Goal: Check status: Check status

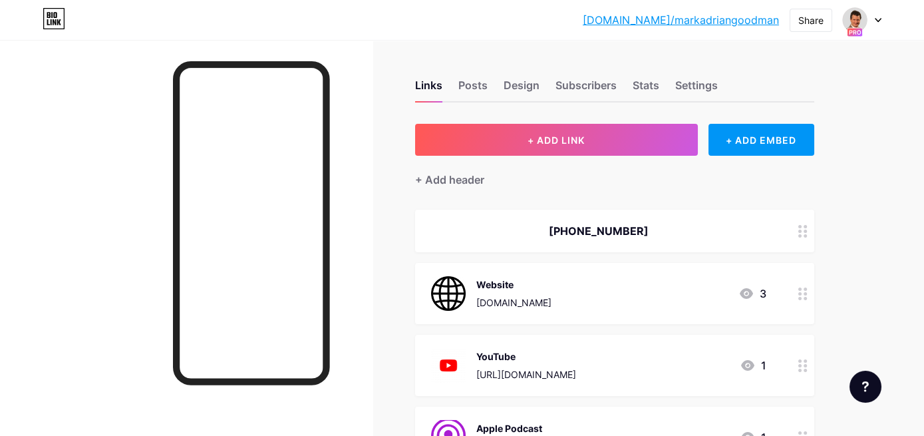
click at [873, 23] on div at bounding box center [862, 20] width 39 height 24
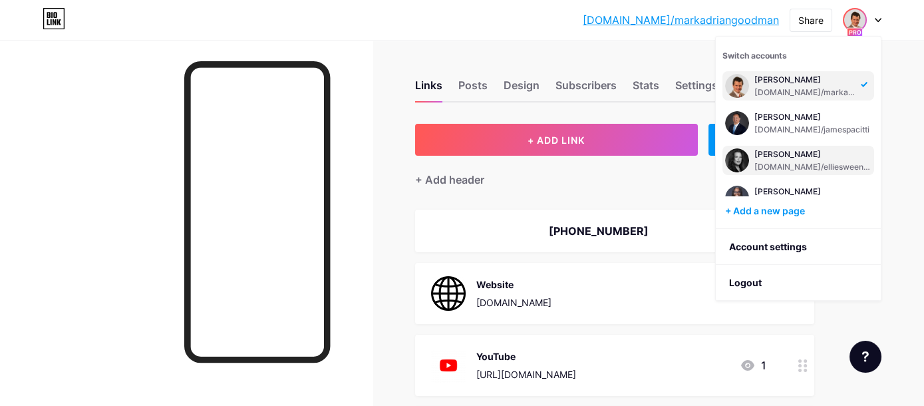
click at [812, 164] on div "[DOMAIN_NAME]/elliesweeney" at bounding box center [813, 167] width 117 height 11
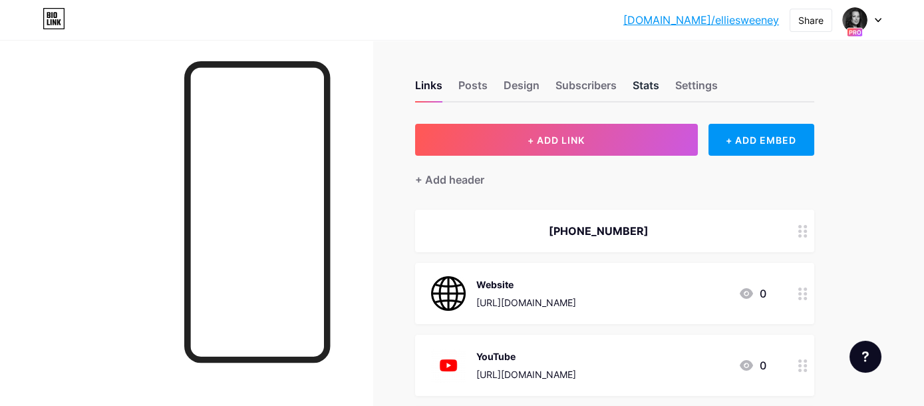
click at [647, 88] on div "Stats" at bounding box center [646, 89] width 27 height 24
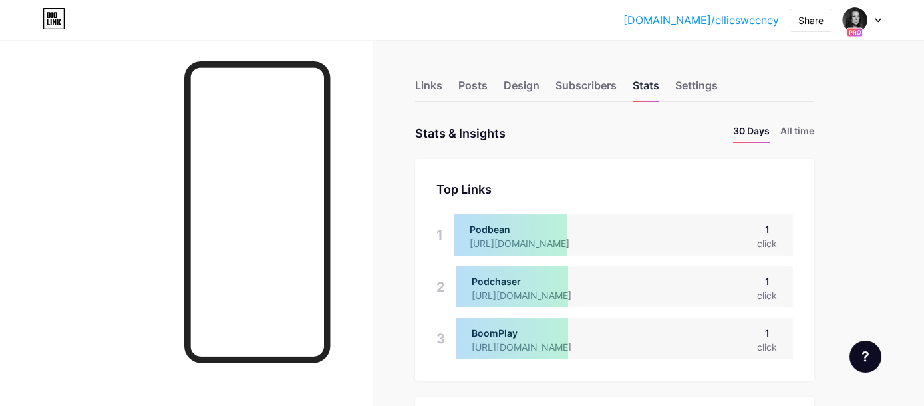
scroll to position [406, 924]
click at [787, 129] on li "All time" at bounding box center [798, 133] width 34 height 19
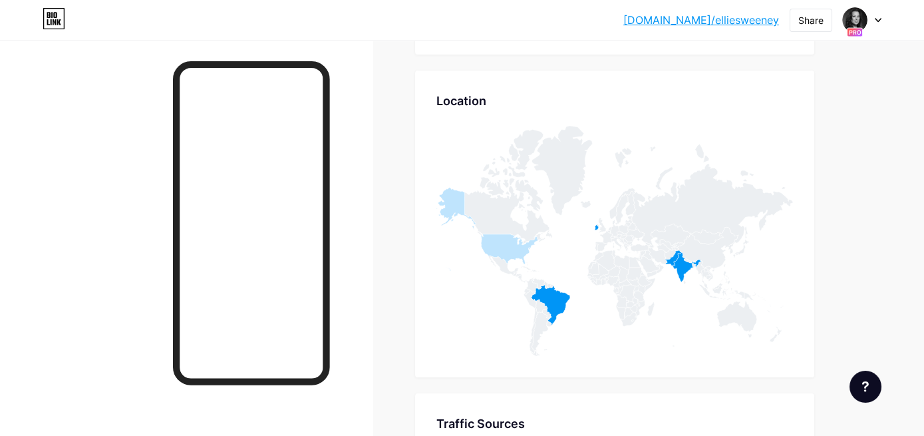
scroll to position [858, 0]
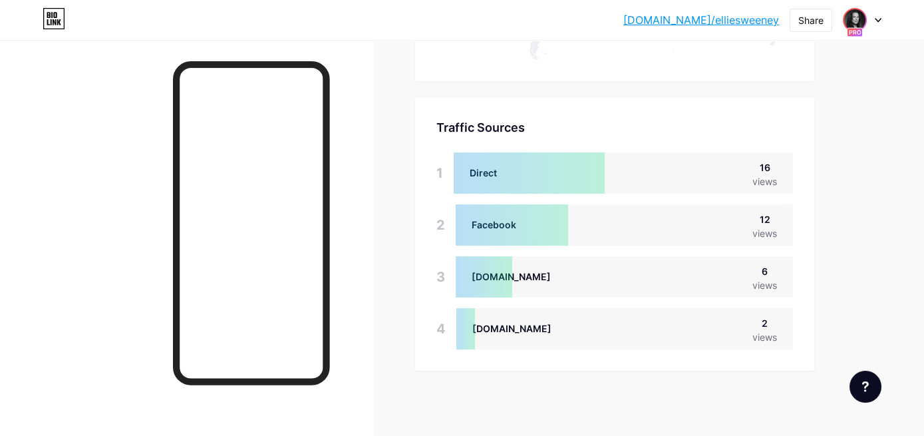
click at [867, 25] on div at bounding box center [862, 20] width 39 height 24
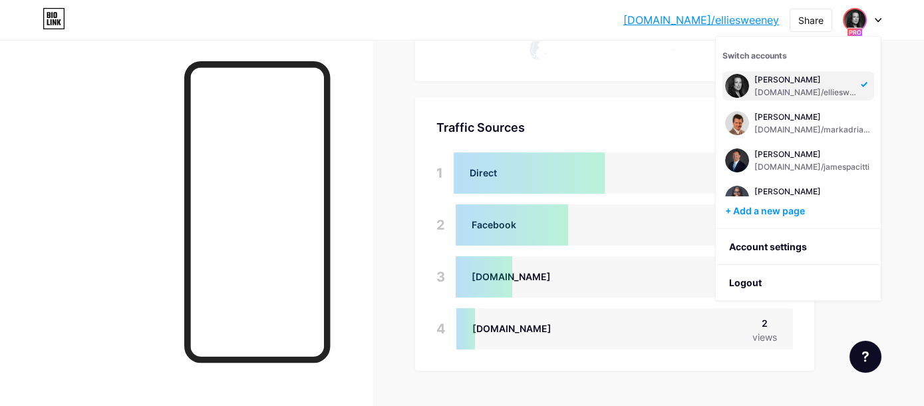
scroll to position [99, 0]
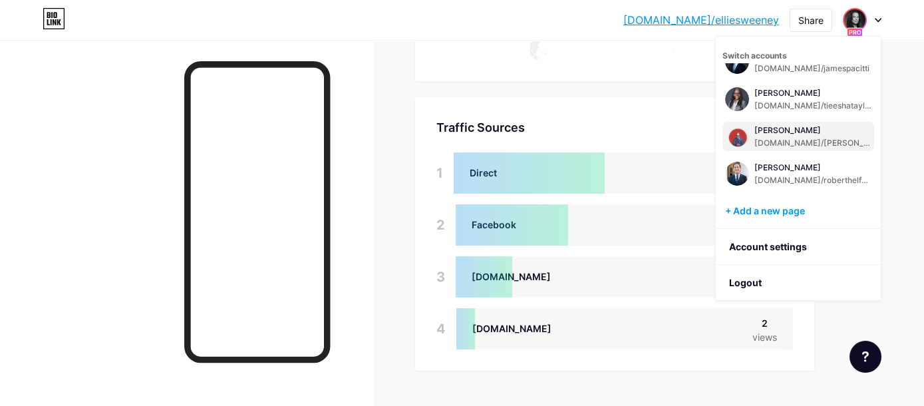
click at [776, 127] on div "[PERSON_NAME]" at bounding box center [813, 130] width 117 height 11
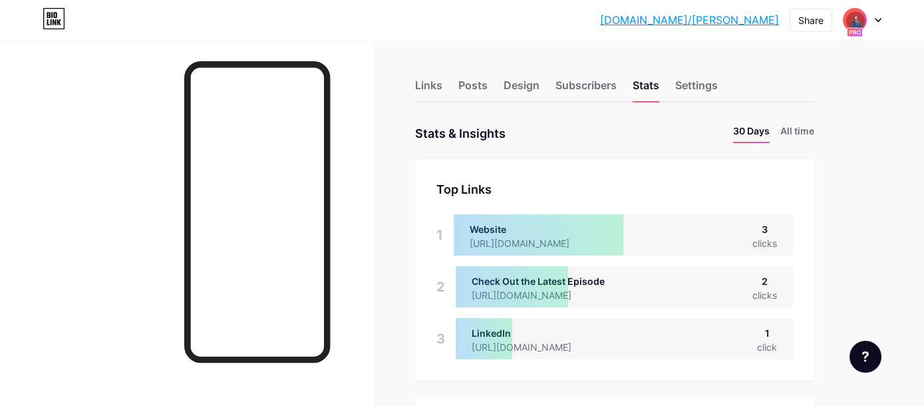
scroll to position [406, 924]
click at [808, 130] on li "All time" at bounding box center [798, 133] width 34 height 19
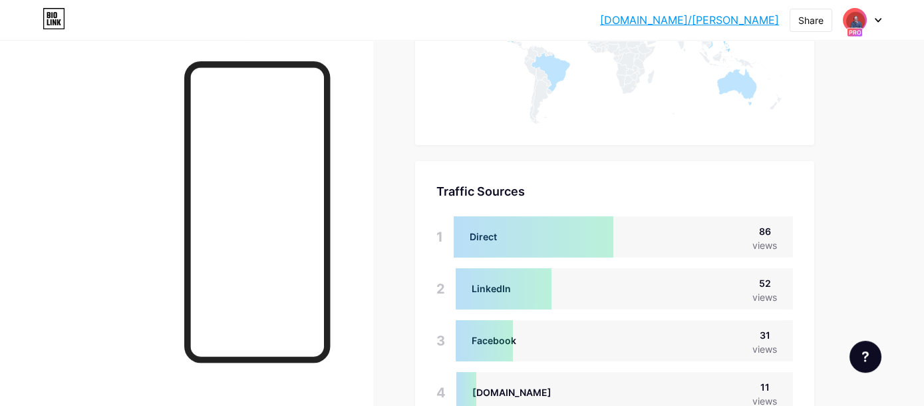
scroll to position [769, 0]
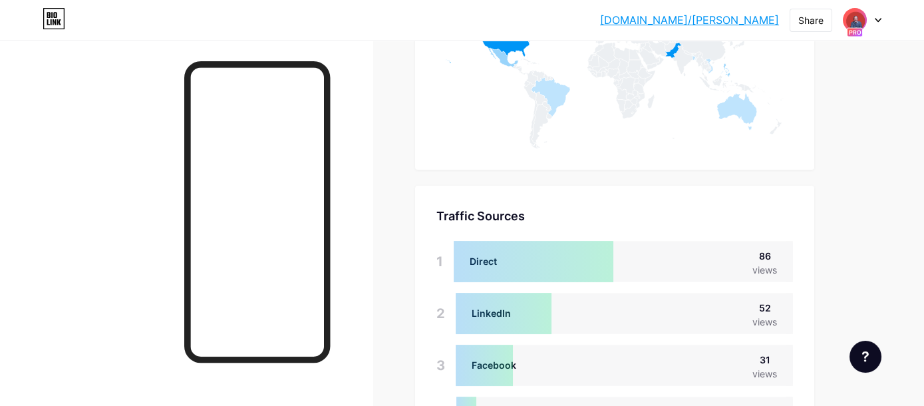
click at [874, 16] on div at bounding box center [862, 20] width 39 height 24
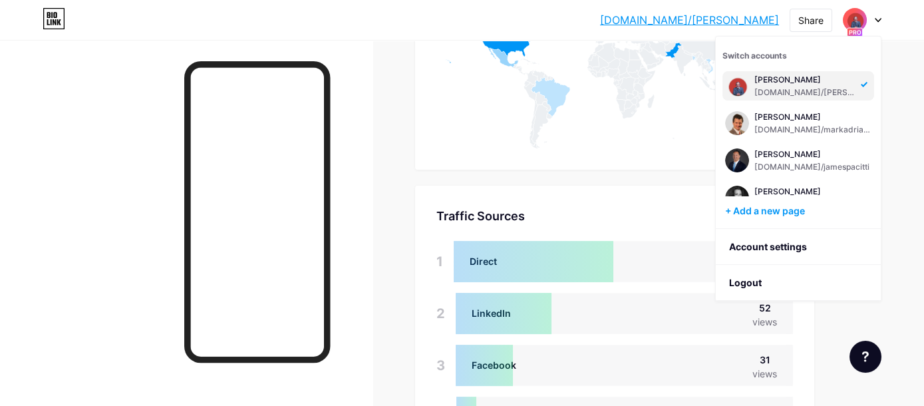
scroll to position [248, 0]
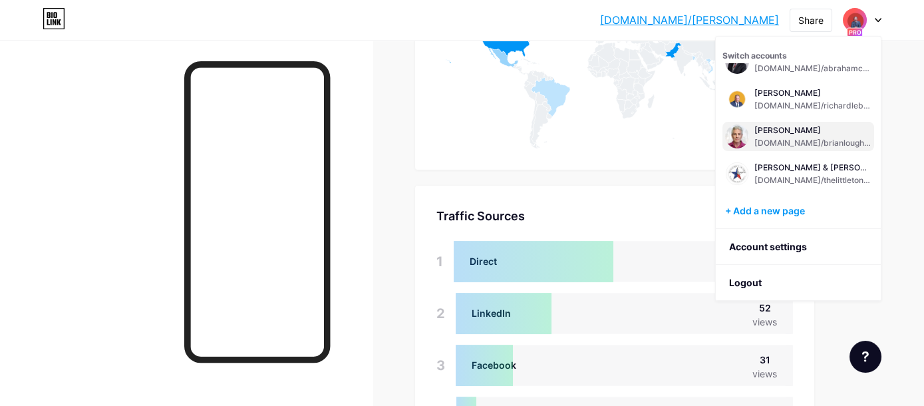
click at [813, 132] on div "[PERSON_NAME]" at bounding box center [813, 130] width 117 height 11
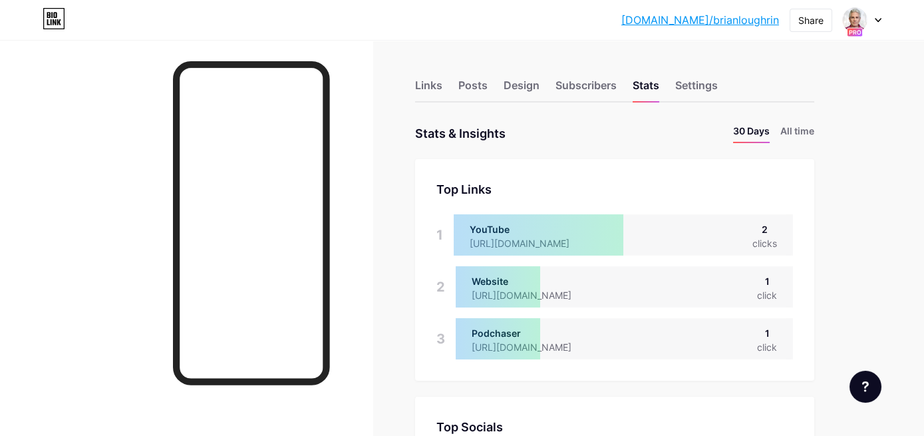
scroll to position [435, 924]
click at [813, 131] on li "All time" at bounding box center [798, 133] width 34 height 19
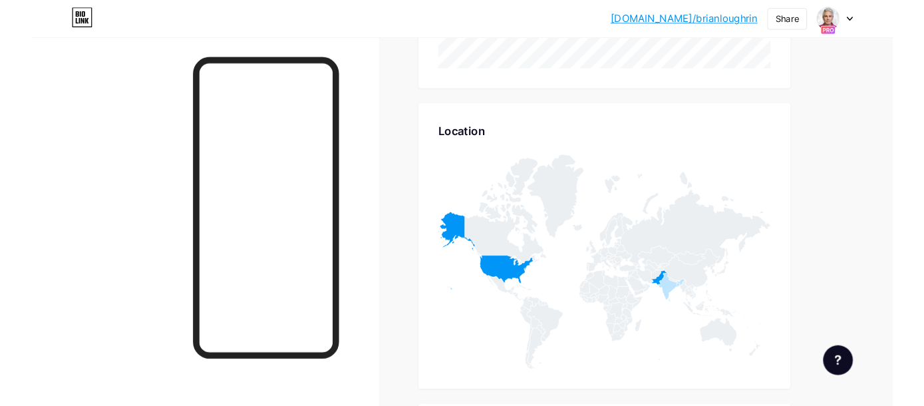
scroll to position [489, 0]
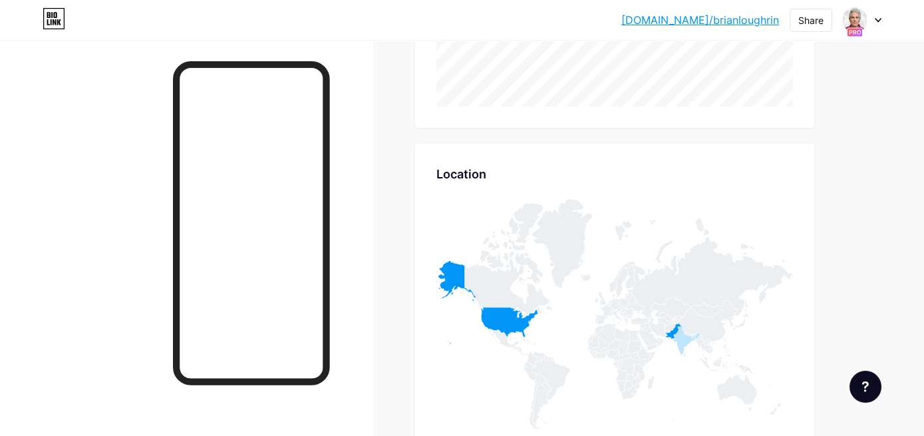
click at [874, 22] on div at bounding box center [862, 20] width 39 height 24
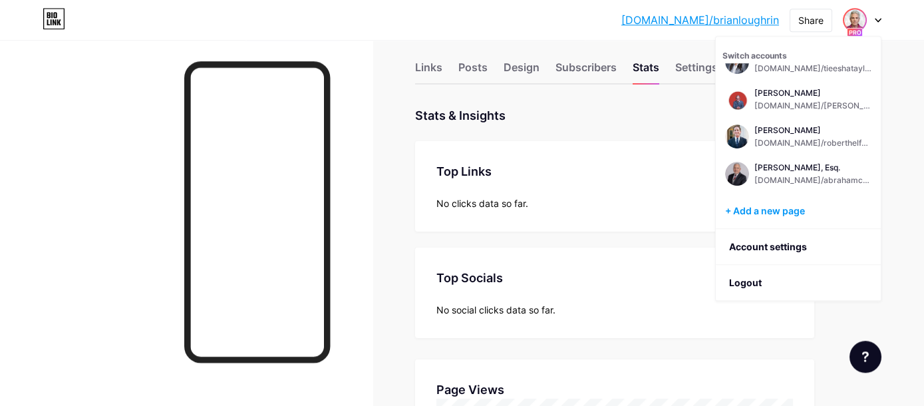
scroll to position [397, 0]
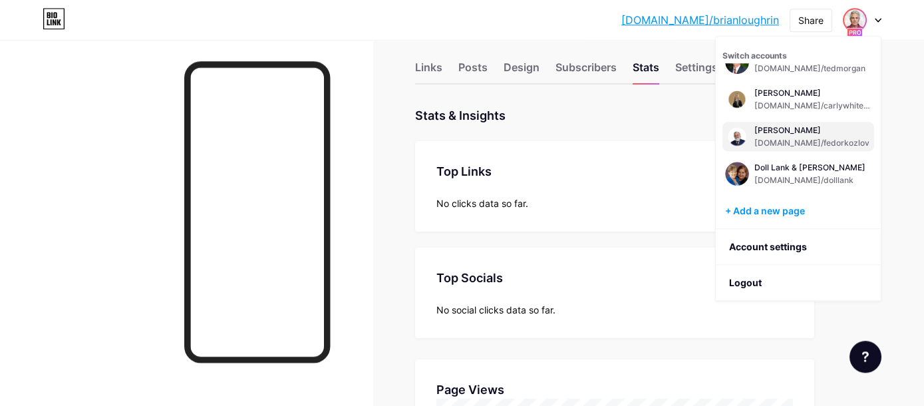
click at [790, 125] on div "[PERSON_NAME]" at bounding box center [812, 130] width 115 height 11
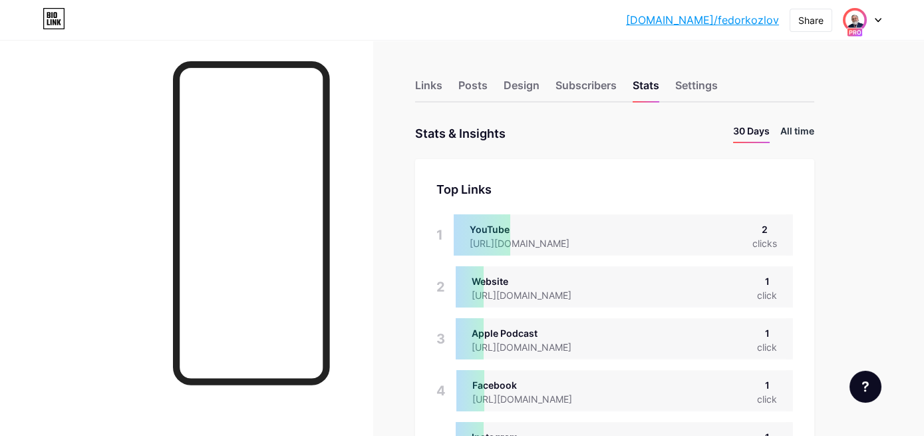
click at [797, 131] on li "All time" at bounding box center [798, 133] width 34 height 19
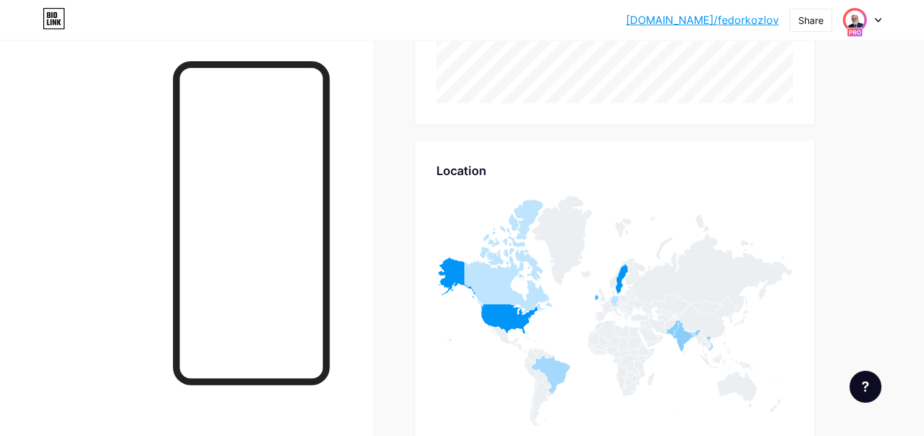
scroll to position [910, 0]
